Goal: Information Seeking & Learning: Find specific fact

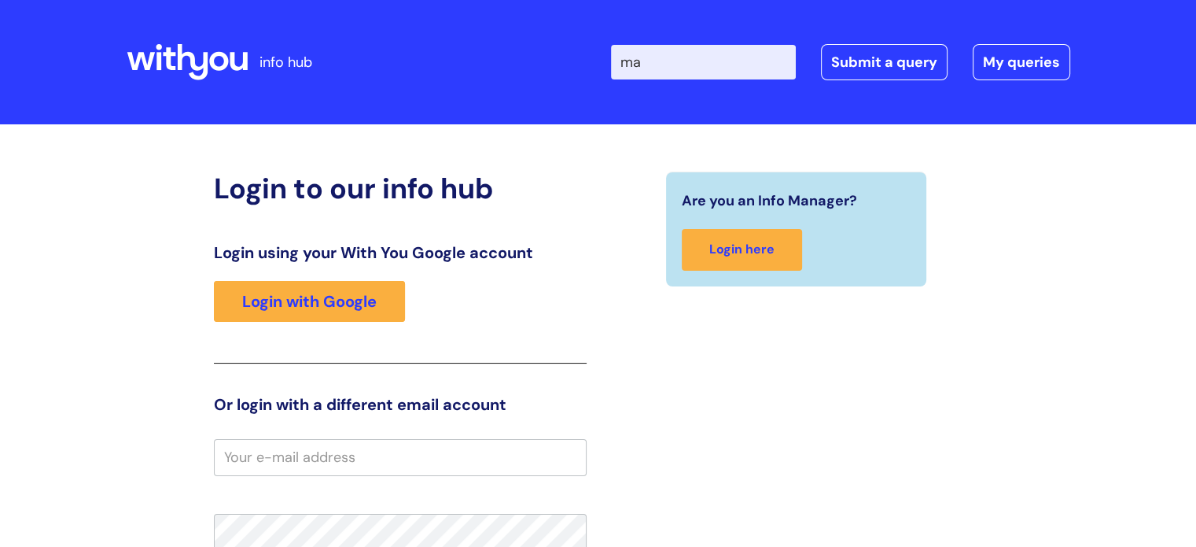
type input "m"
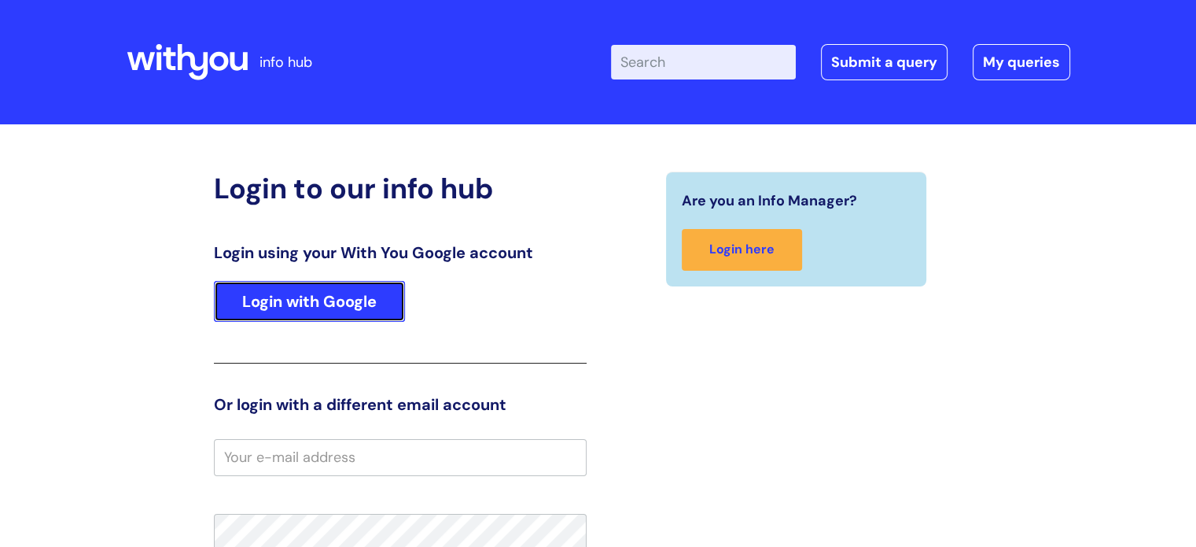
click at [299, 300] on link "Login with Google" at bounding box center [309, 301] width 191 height 41
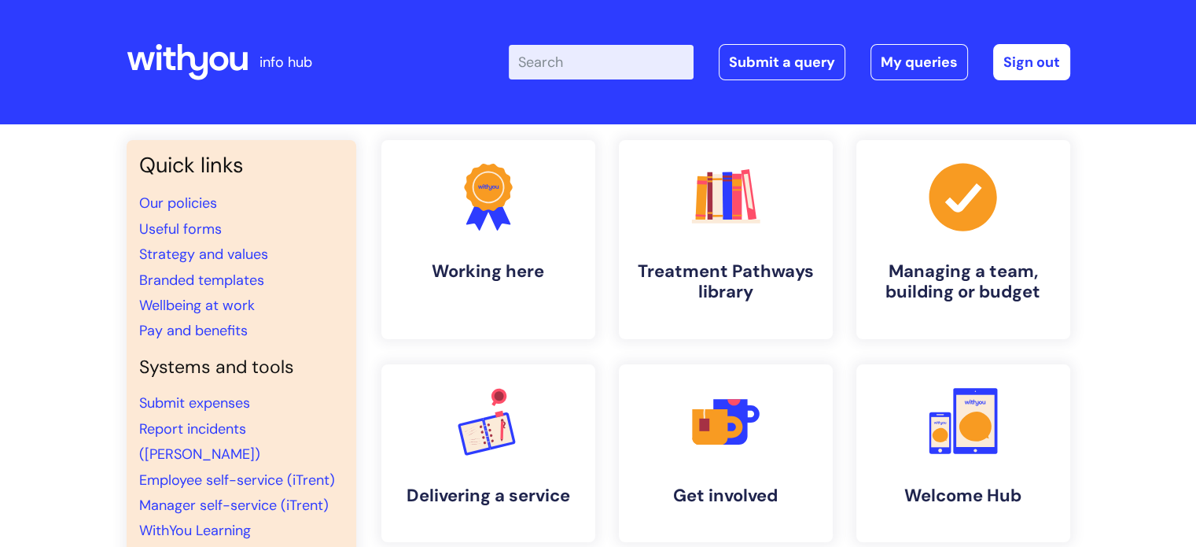
click at [551, 65] on input "Enter your search term here..." at bounding box center [601, 62] width 185 height 35
type input "email signature"
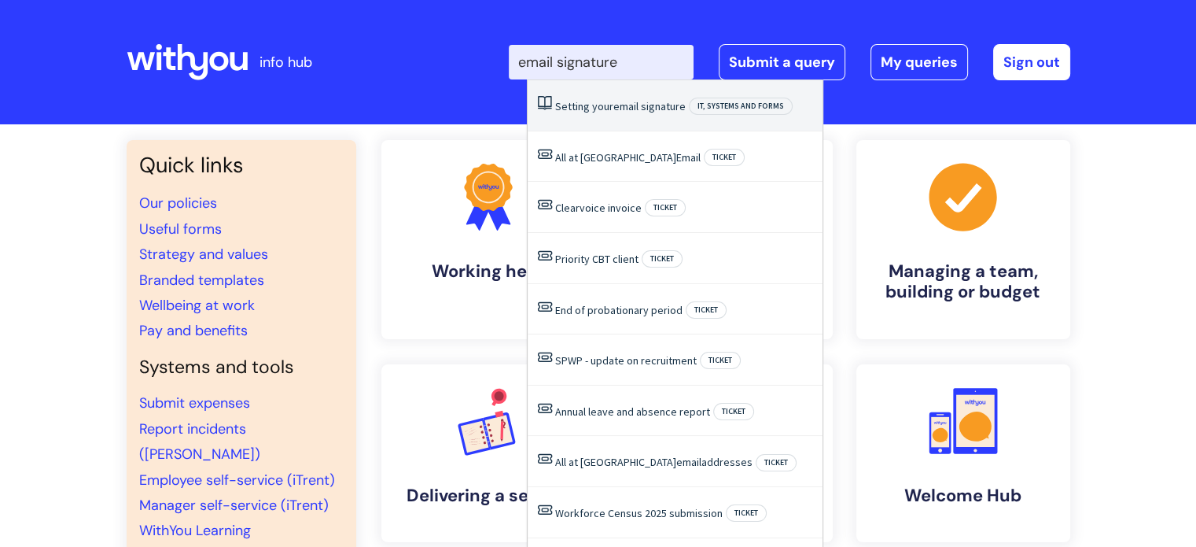
click at [562, 93] on li "Setting your email signature IT, systems and forms" at bounding box center [675, 105] width 295 height 51
